Goal: Transaction & Acquisition: Subscribe to service/newsletter

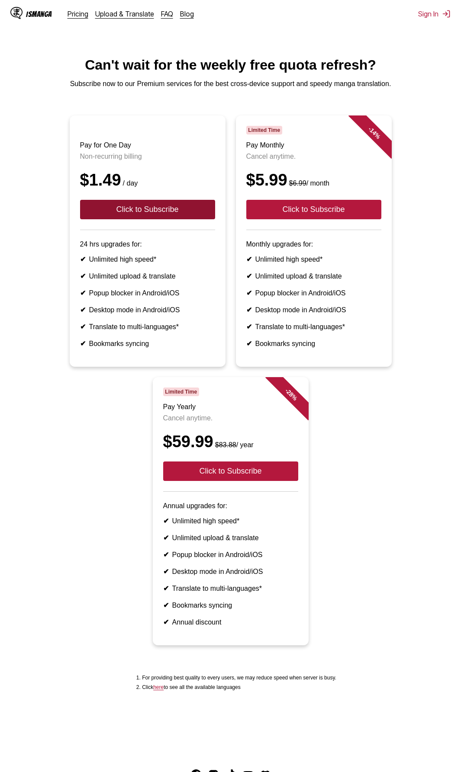
click at [181, 215] on button "Click to Subscribe" at bounding box center [147, 209] width 135 height 19
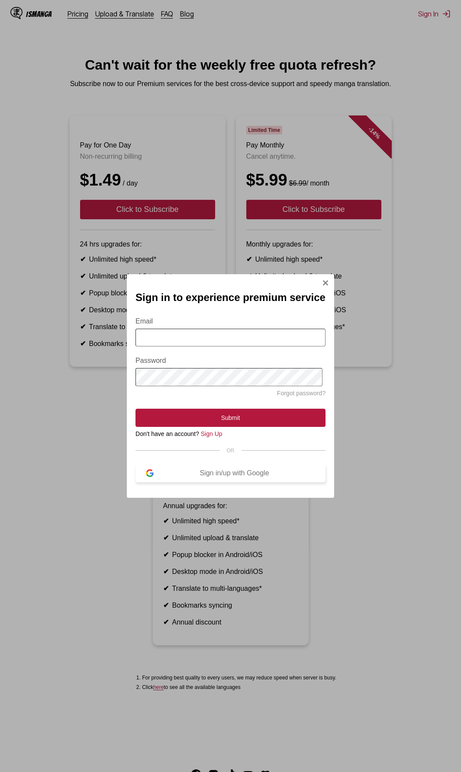
click at [225, 475] on div "Sign in/up with Google" at bounding box center [234, 473] width 161 height 8
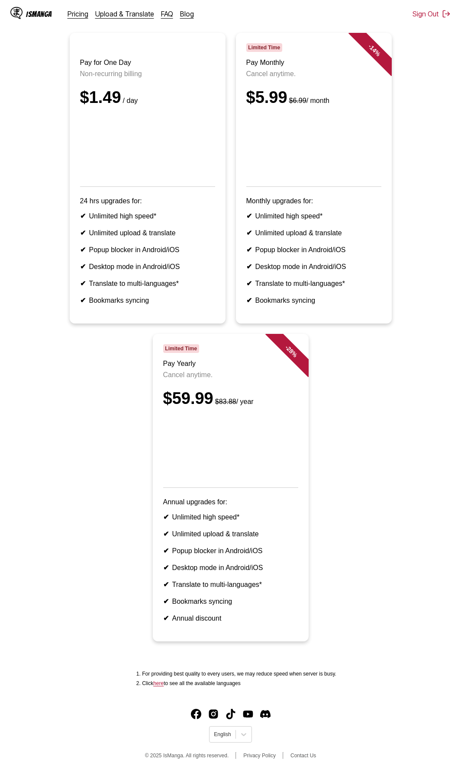
scroll to position [115, 0]
click at [161, 685] on link "here" at bounding box center [158, 683] width 10 height 6
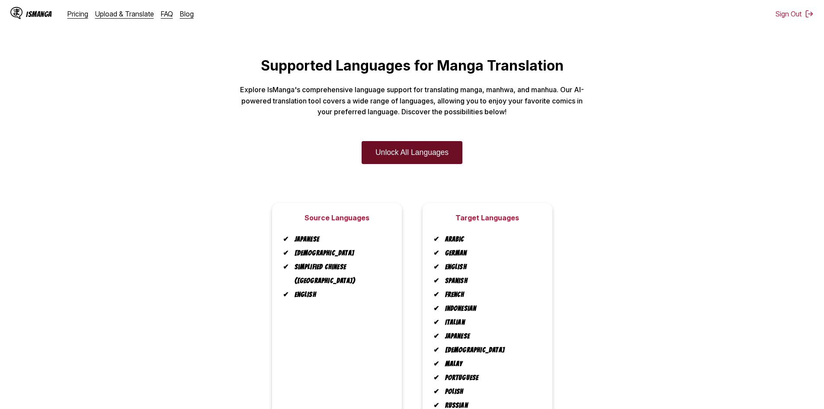
click at [381, 162] on link "Unlock All Languages" at bounding box center [412, 152] width 101 height 23
